Goal: Task Accomplishment & Management: Manage account settings

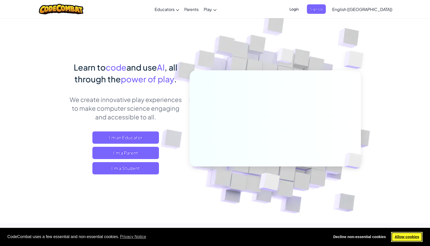
click at [411, 234] on link "Allow cookies" at bounding box center [406, 237] width 31 height 10
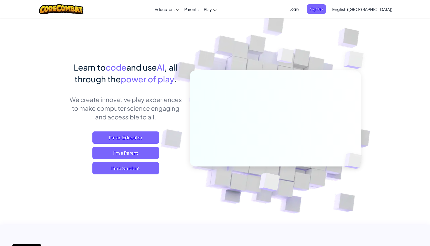
click at [412, 240] on link "Allow cookies" at bounding box center [406, 237] width 31 height 10
click at [302, 11] on span "Login" at bounding box center [293, 8] width 15 height 9
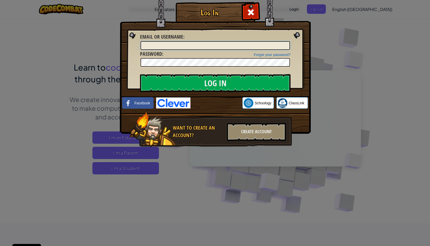
click at [177, 45] on input "Email or Username :" at bounding box center [214, 45] width 149 height 9
click at [159, 46] on input "Email or Username :" at bounding box center [214, 45] width 149 height 9
click at [159, 45] on input "Email or Username :" at bounding box center [214, 45] width 149 height 9
drag, startPoint x: 160, startPoint y: 46, endPoint x: 194, endPoint y: 49, distance: 34.2
click at [198, 49] on input "Email or Username :" at bounding box center [214, 45] width 149 height 9
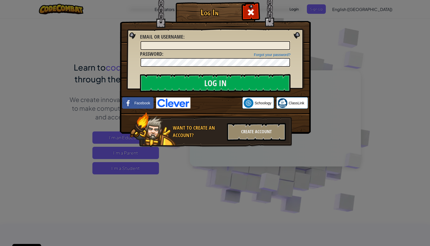
click at [180, 69] on img at bounding box center [215, 59] width 191 height 149
click at [183, 42] on input "Email or Username :" at bounding box center [214, 45] width 149 height 9
type input "[EMAIL_ADDRESS][DOMAIN_NAME]"
click at [183, 55] on div "Forgot your password? Password :" at bounding box center [215, 58] width 150 height 17
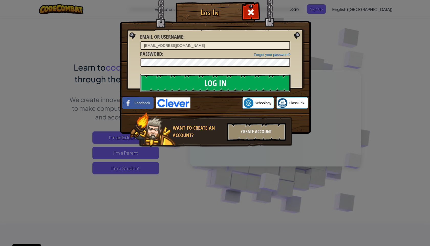
click at [206, 82] on input "Log In" at bounding box center [215, 83] width 150 height 18
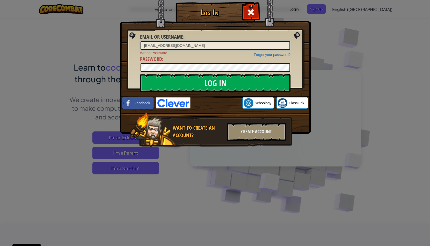
drag, startPoint x: 144, startPoint y: 47, endPoint x: 135, endPoint y: 46, distance: 9.0
click at [135, 46] on div "Log In Email or Username : [EMAIL_ADDRESS][DOMAIN_NAME] Forgot your password? W…" at bounding box center [215, 82] width 170 height 149
click at [138, 67] on div "Log In Email or Username : [EMAIL_ADDRESS][DOMAIN_NAME] Forgot your password? W…" at bounding box center [215, 82] width 170 height 149
click at [191, 81] on input "Log In" at bounding box center [215, 83] width 150 height 18
click at [271, 54] on link "Forgot your password?" at bounding box center [272, 55] width 37 height 4
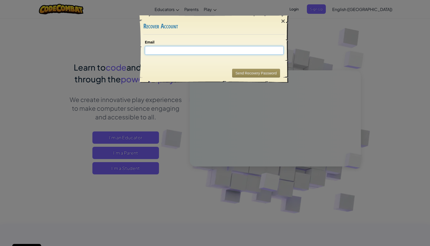
click at [166, 52] on input "Email" at bounding box center [214, 50] width 139 height 9
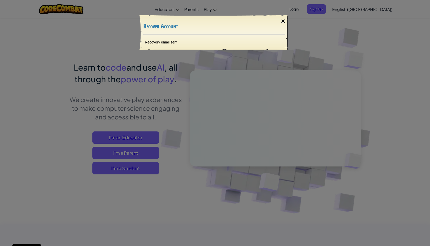
click at [284, 20] on div "×" at bounding box center [283, 21] width 12 height 15
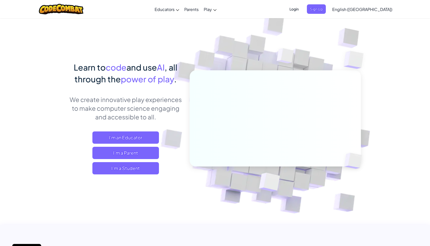
click at [302, 9] on span "Login" at bounding box center [293, 8] width 15 height 9
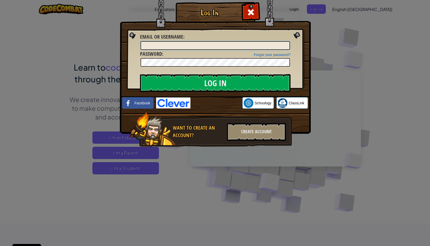
click at [149, 43] on input "Email or Username :" at bounding box center [214, 45] width 149 height 9
type input "[EMAIL_ADDRESS][DOMAIN_NAME]"
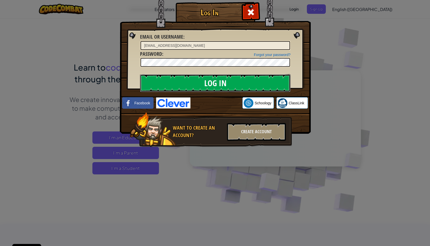
click at [199, 82] on input "Log In" at bounding box center [215, 83] width 150 height 18
